Goal: Information Seeking & Learning: Learn about a topic

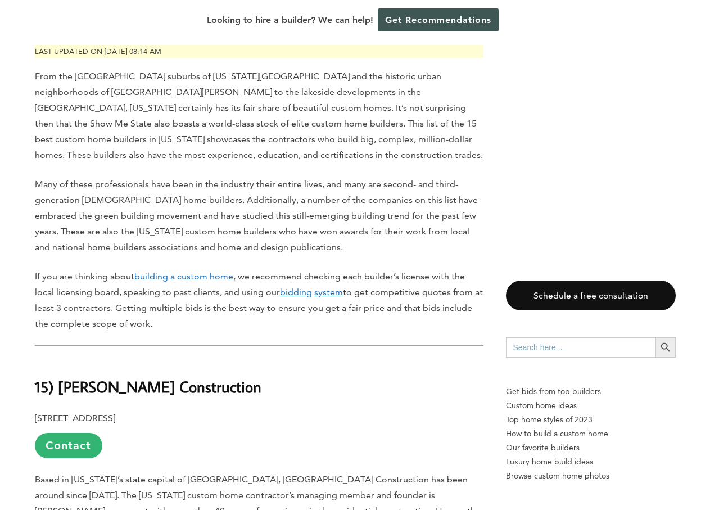
scroll to position [618, 0]
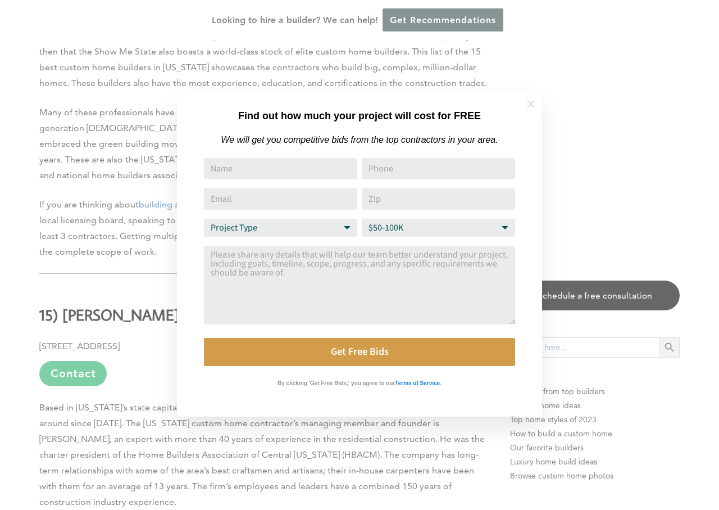
click at [531, 106] on icon at bounding box center [531, 104] width 12 height 12
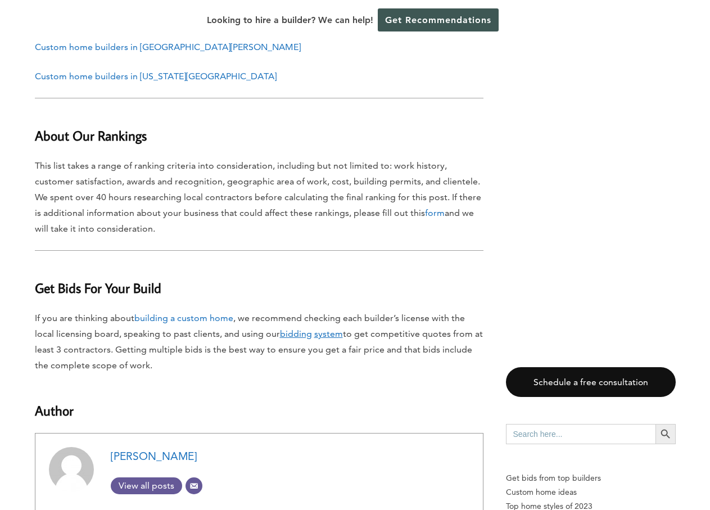
scroll to position [10715, 0]
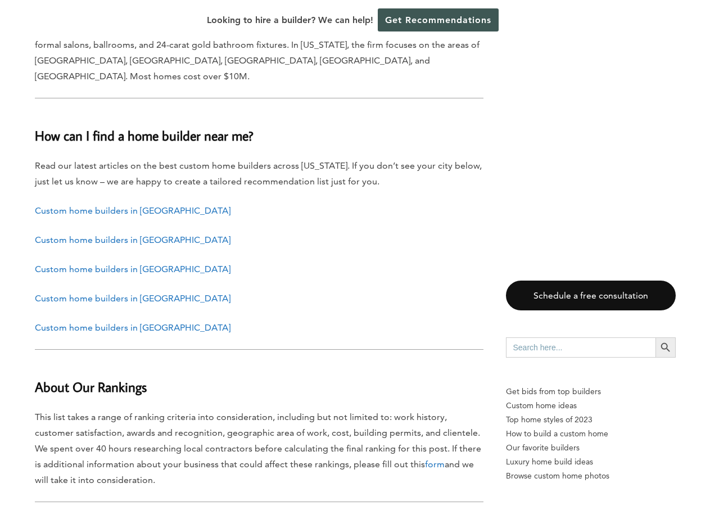
scroll to position [8881, 0]
